Goal: Task Accomplishment & Management: Use online tool/utility

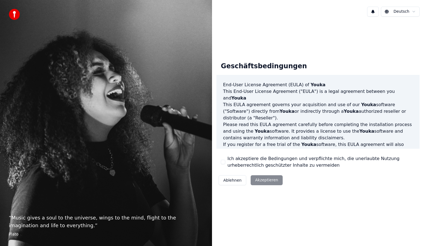
click at [263, 182] on div "Ablehnen Akzeptieren" at bounding box center [250, 180] width 68 height 14
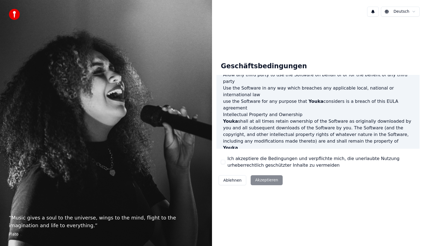
scroll to position [290, 0]
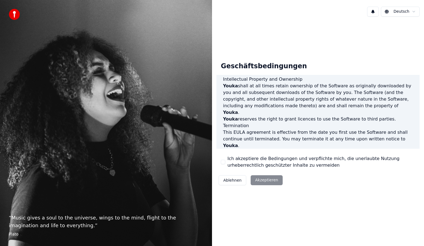
click at [270, 178] on div "Ablehnen Akzeptieren" at bounding box center [250, 180] width 68 height 14
click at [260, 149] on p "It will also terminate immediately if you fail to comply with any term of this …" at bounding box center [318, 165] width 190 height 33
click at [225, 163] on button "Ich akzeptiere die Bedingungen und verpflichte mich, die unerlaubte Nutzung urh…" at bounding box center [223, 161] width 4 height 4
click at [257, 179] on button "Akzeptieren" at bounding box center [267, 180] width 32 height 10
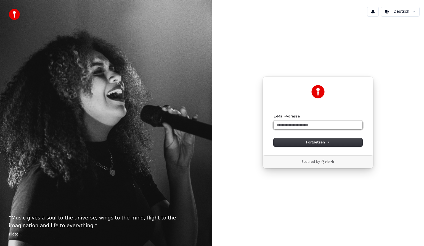
click at [278, 125] on input "E-Mail-Adresse" at bounding box center [317, 125] width 89 height 8
click at [273, 114] on button "submit" at bounding box center [273, 114] width 0 height 0
type input "**********"
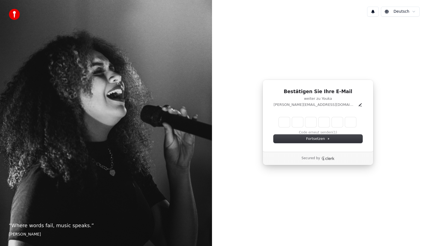
type input "*"
type input "**"
type input "*"
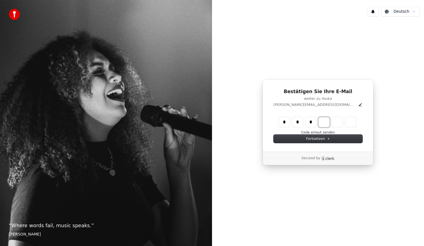
type input "***"
type input "*"
type input "****"
type input "*"
type input "******"
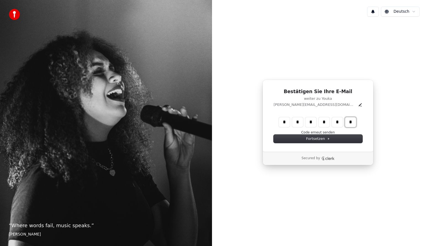
type input "*"
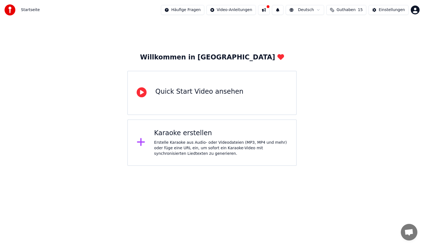
click at [192, 129] on div "Karaoke erstellen" at bounding box center [220, 133] width 133 height 9
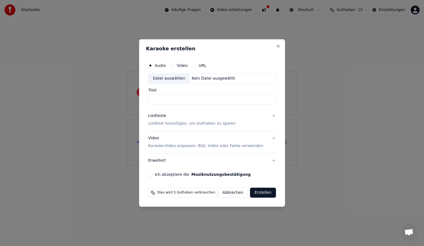
click at [229, 192] on button "Abbrechen" at bounding box center [233, 192] width 30 height 10
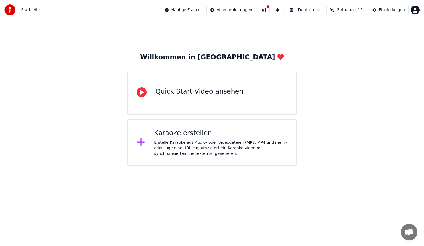
click at [347, 11] on span "Guthaben" at bounding box center [345, 10] width 19 height 6
click at [348, 49] on button "Aktualisieren" at bounding box center [350, 51] width 39 height 10
click at [346, 37] on td "15" at bounding box center [348, 37] width 27 height 10
click at [289, 30] on div "Willkommen in Youka Quick Start Video ansehen [PERSON_NAME] erstellen Erstelle …" at bounding box center [212, 93] width 424 height 146
click at [378, 10] on button "Einstellungen" at bounding box center [388, 10] width 40 height 10
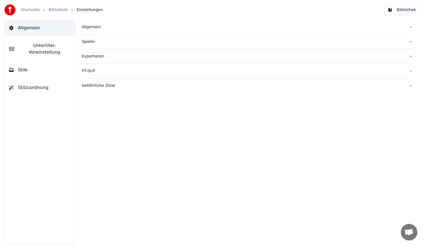
click at [12, 8] on img at bounding box center [9, 9] width 11 height 11
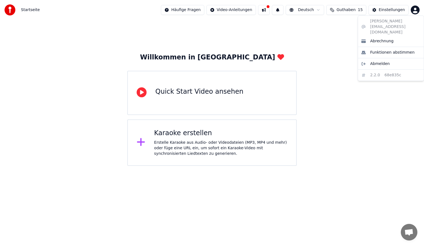
click at [416, 8] on html "Startseite Häufige Fragen Video-Anleitungen Deutsch Guthaben 15 Einstellungen W…" at bounding box center [212, 83] width 424 height 166
click at [315, 57] on html "Startseite Häufige Fragen Video-Anleitungen Deutsch Guthaben 15 Einstellungen W…" at bounding box center [212, 83] width 424 height 166
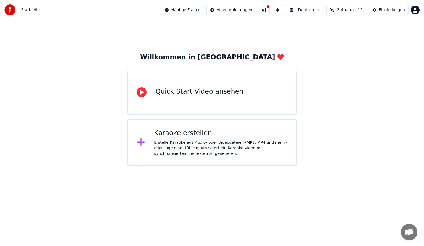
click at [235, 121] on div "Karaoke erstellen Erstelle Karaoke aus Audio- oder Videodateien (MP3, MP4 und m…" at bounding box center [211, 142] width 169 height 46
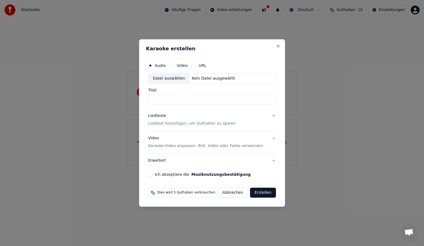
click at [264, 139] on button "Video Karaoke-Video anpassen: Bild, Video oder Farbe verwenden" at bounding box center [212, 142] width 128 height 22
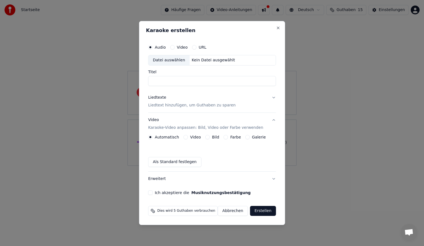
click at [271, 121] on button "Video Karaoke-Video anpassen: Bild, Video oder Farbe verwenden" at bounding box center [212, 124] width 128 height 22
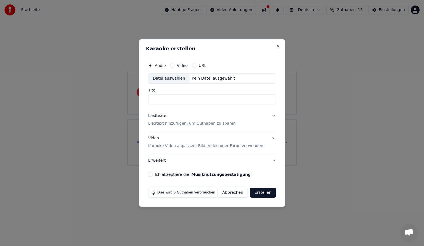
click at [256, 124] on button "Liedtexte Liedtext hinzufügen, um Guthaben zu sparen" at bounding box center [212, 119] width 128 height 22
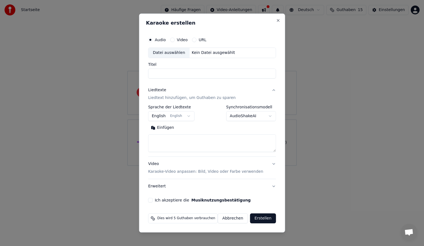
click at [267, 91] on button "Liedtexte Liedtext hinzufügen, um Guthaben zu sparen" at bounding box center [212, 94] width 128 height 22
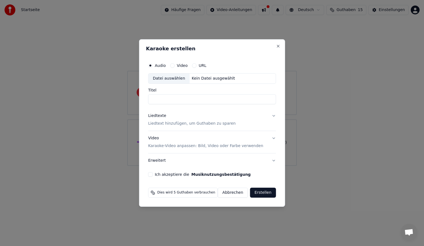
click at [215, 158] on button "Erweitert" at bounding box center [212, 160] width 128 height 14
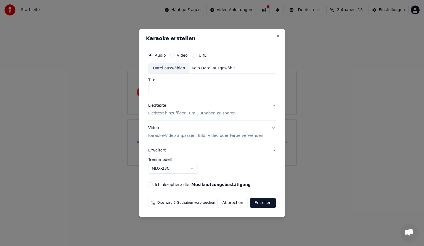
click at [216, 155] on button "Erweitert" at bounding box center [212, 150] width 128 height 14
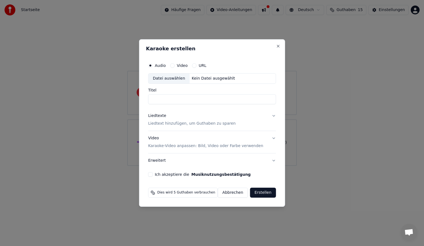
click at [200, 66] on label "URL" at bounding box center [203, 65] width 8 height 4
click at [196, 66] on button "URL" at bounding box center [194, 65] width 4 height 4
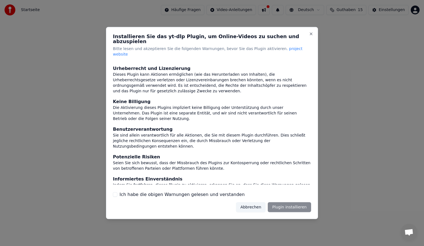
scroll to position [27, 0]
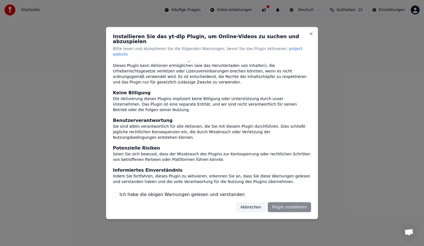
click at [216, 191] on label "Ich habe die obigen Warnungen gelesen und verstanden" at bounding box center [181, 194] width 125 height 7
click at [117, 192] on button "Ich habe die obigen Warnungen gelesen und verstanden" at bounding box center [115, 194] width 4 height 4
click at [275, 202] on button "Plugin installieren" at bounding box center [289, 207] width 43 height 10
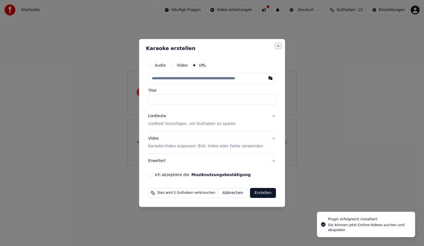
click at [276, 46] on button "Close" at bounding box center [278, 46] width 4 height 4
